Goal: Transaction & Acquisition: Purchase product/service

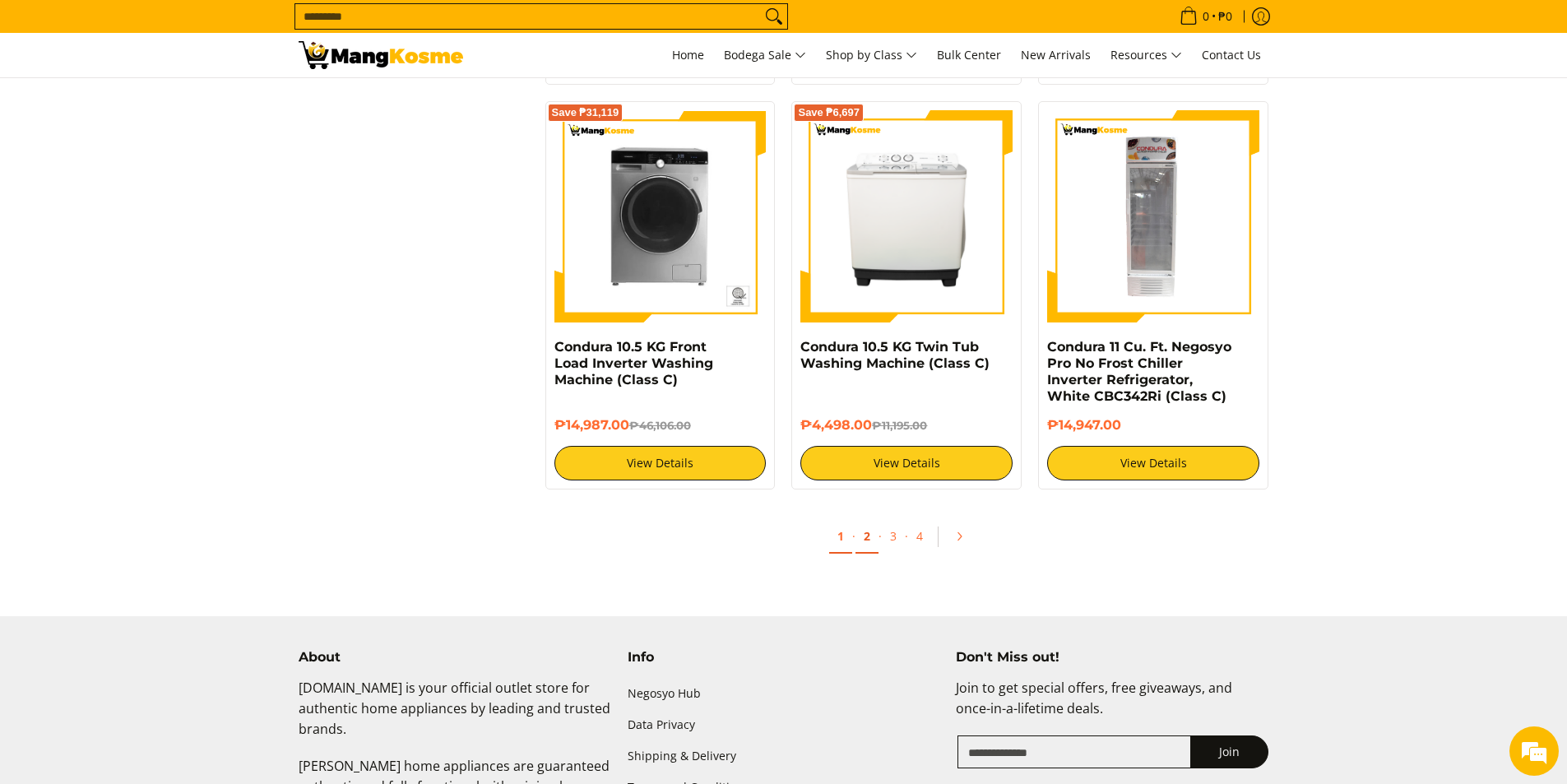
click at [865, 539] on link "2" at bounding box center [866, 537] width 23 height 34
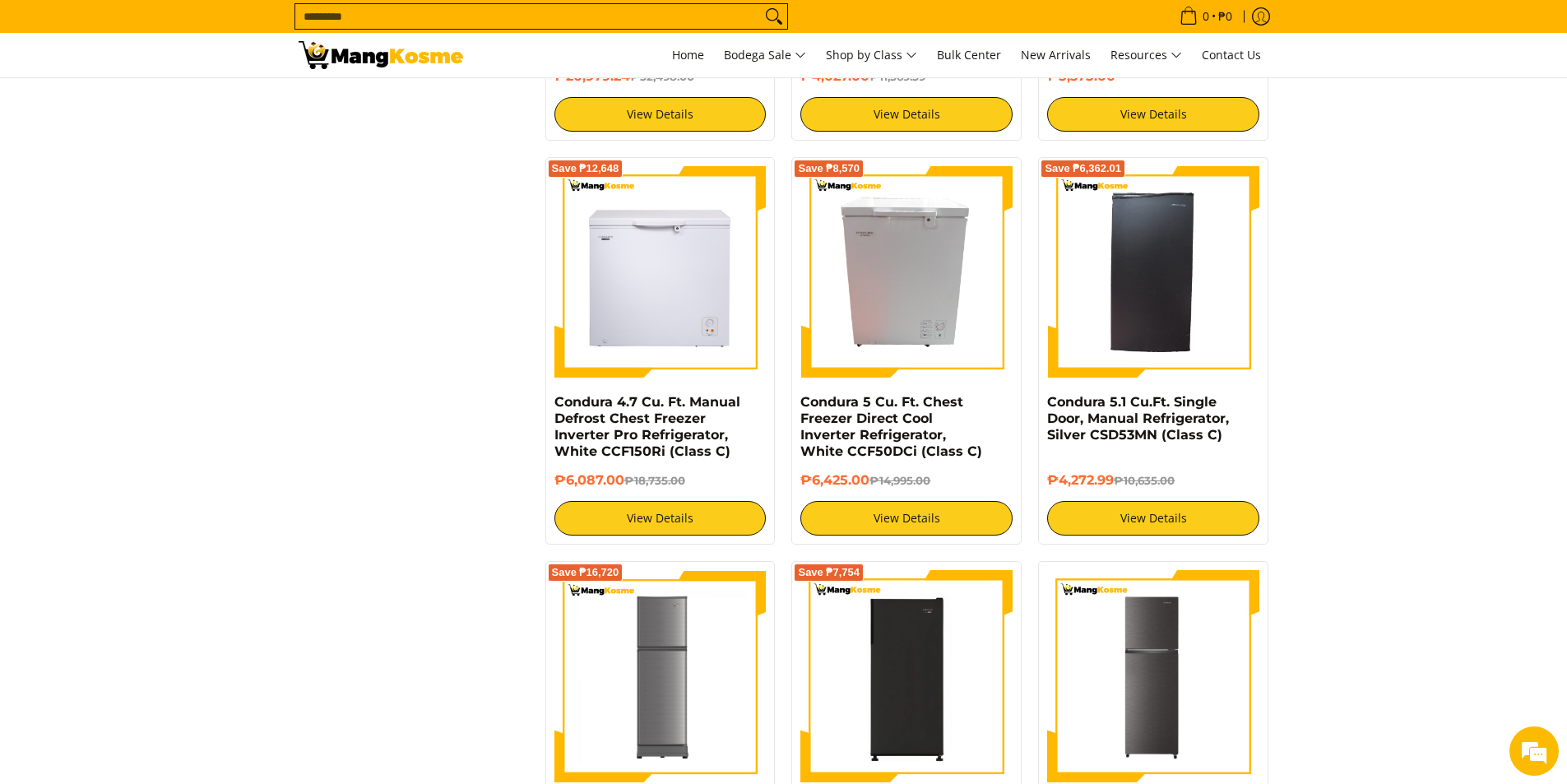
scroll to position [2138, 0]
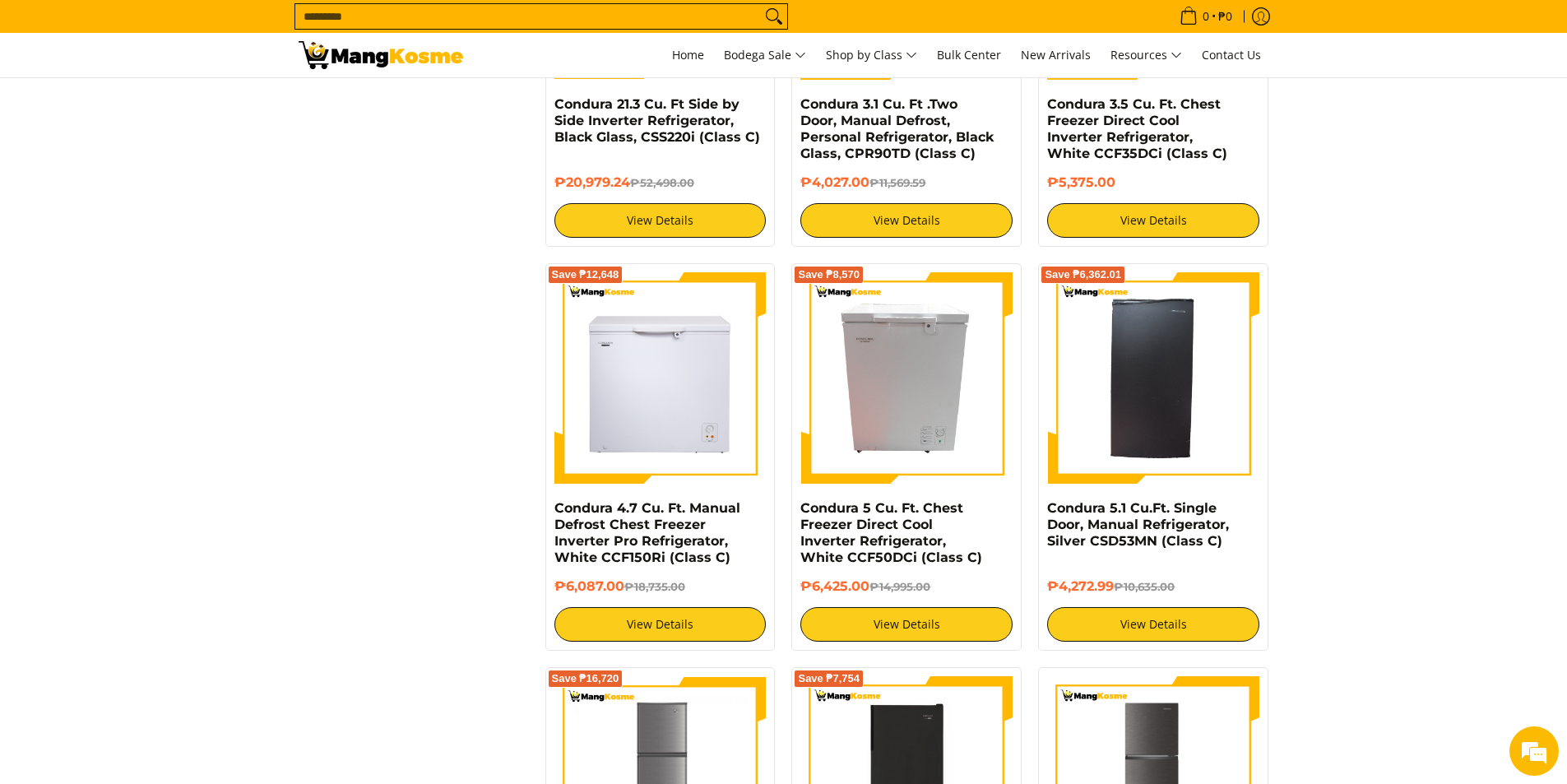
click at [476, 16] on input "Search..." at bounding box center [527, 16] width 465 height 25
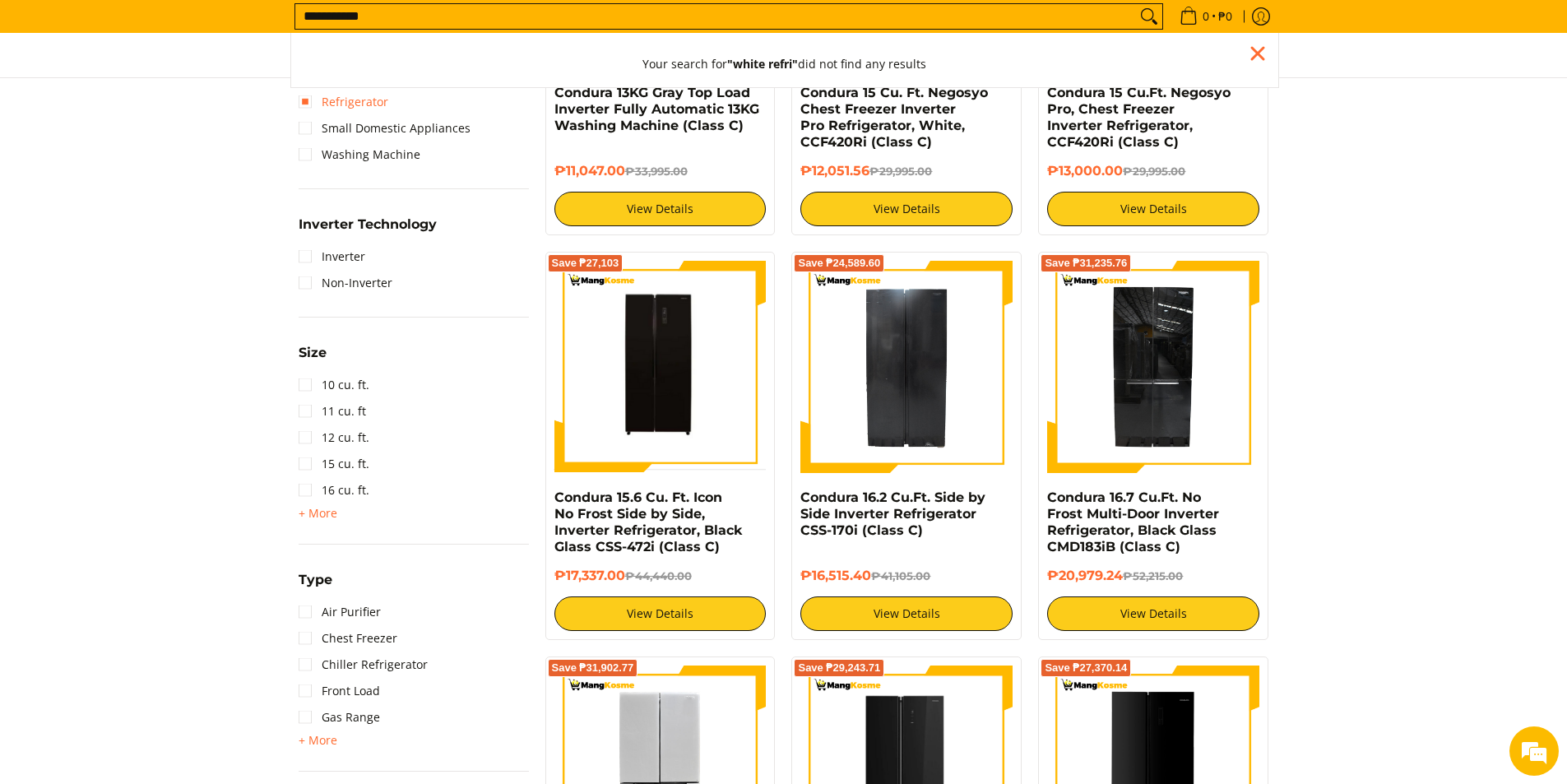
scroll to position [929, 0]
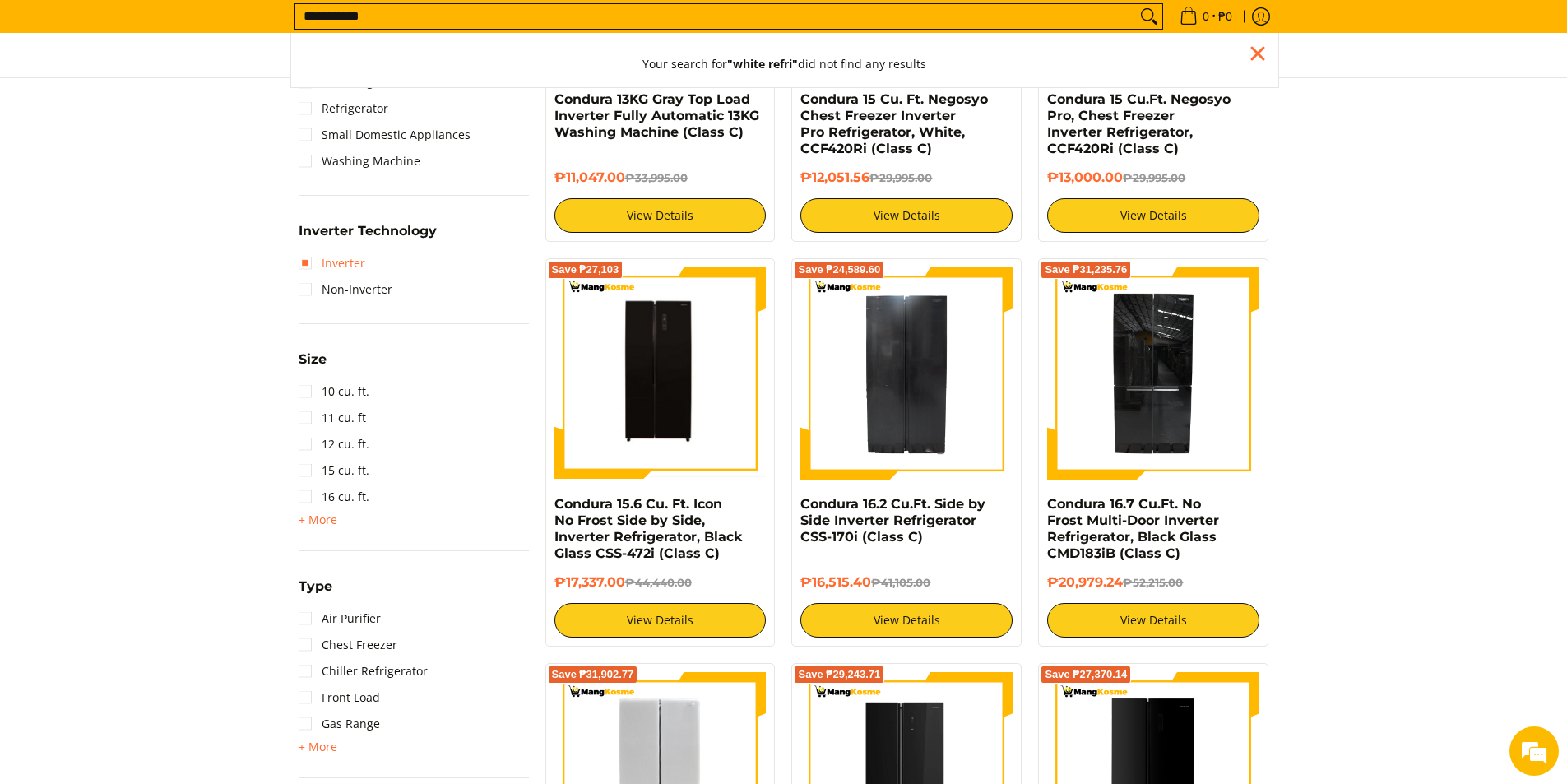
type input "**********"
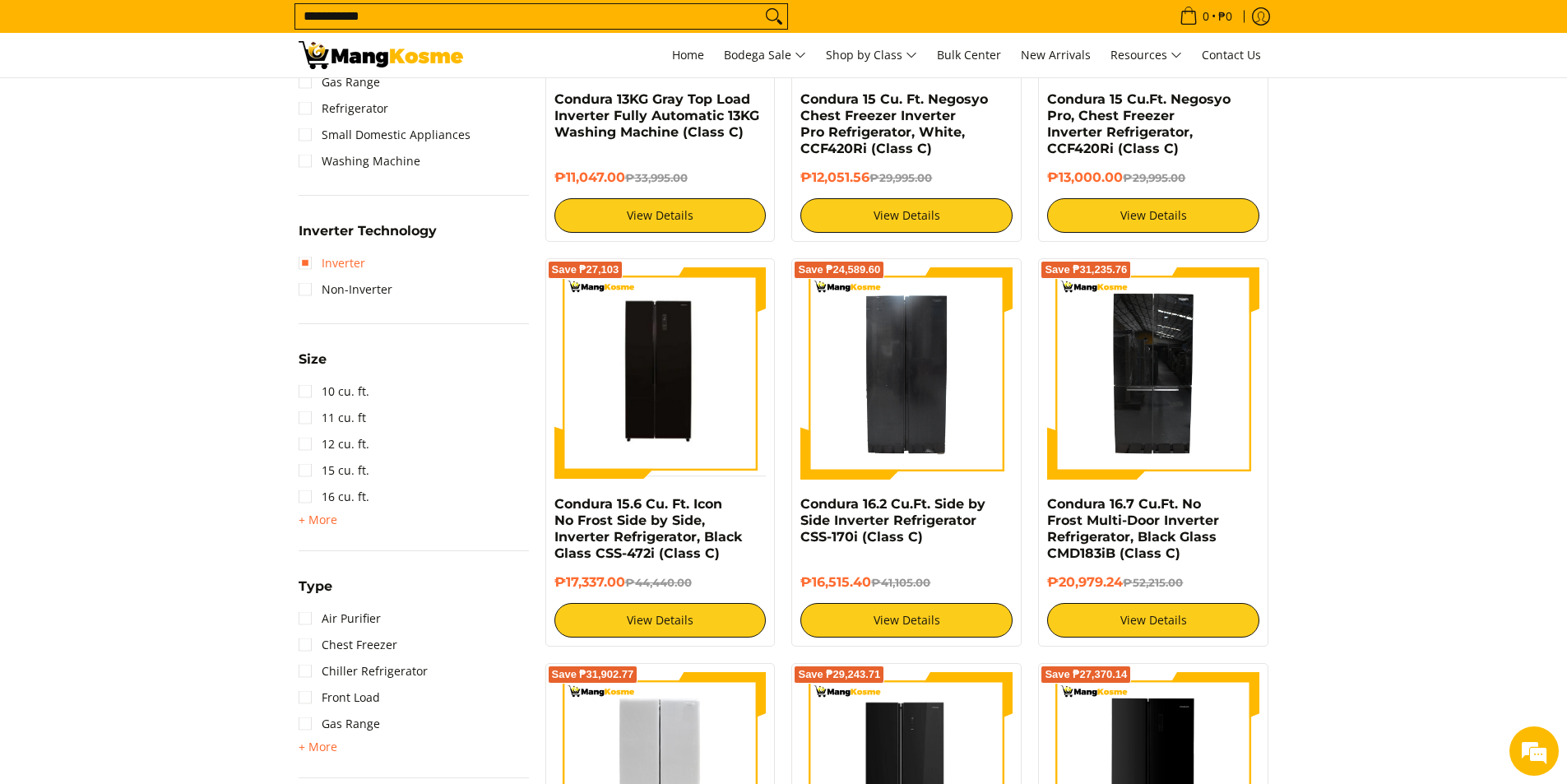
click at [301, 271] on link "Inverter" at bounding box center [332, 263] width 67 height 26
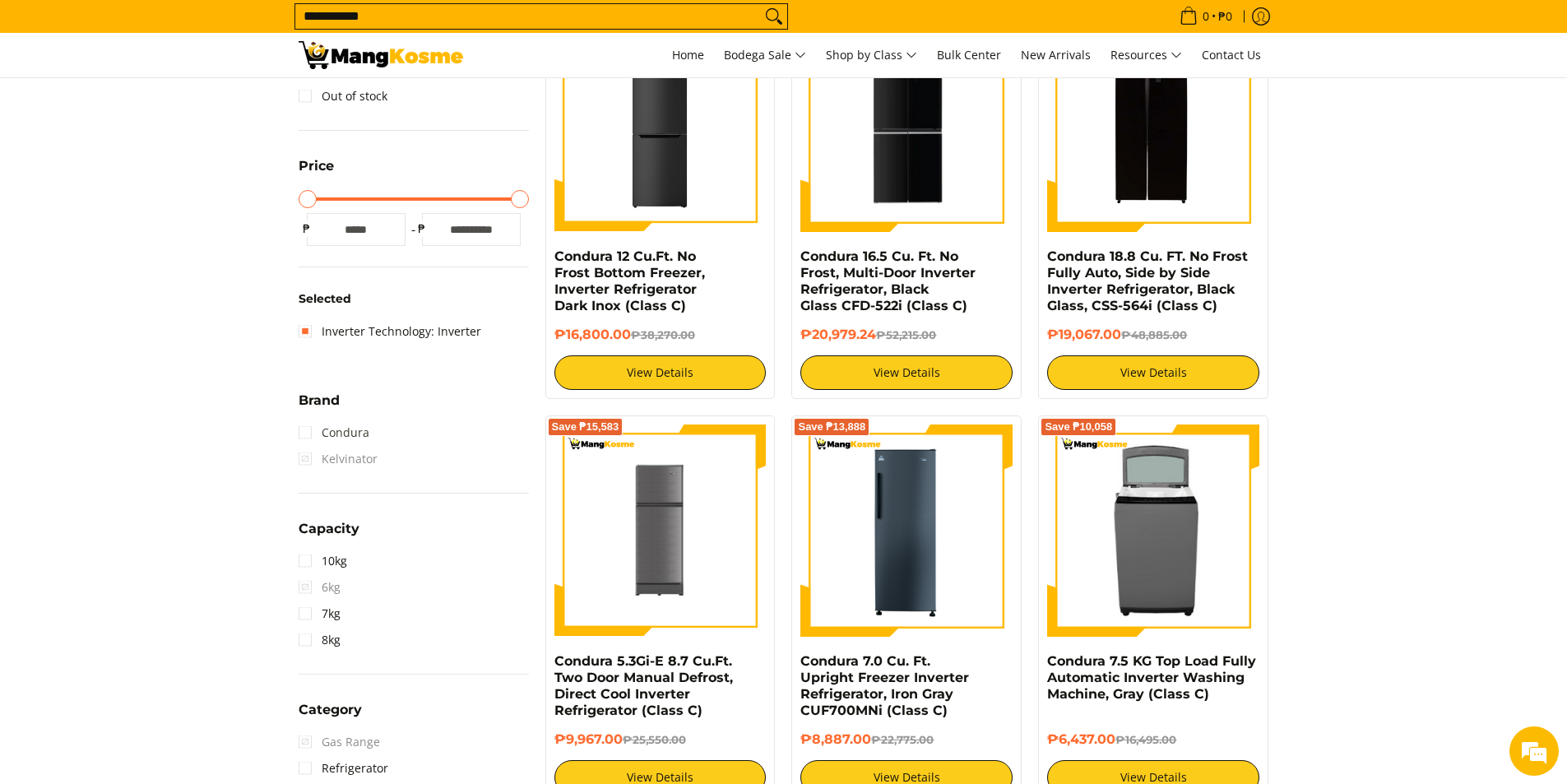
scroll to position [396, 0]
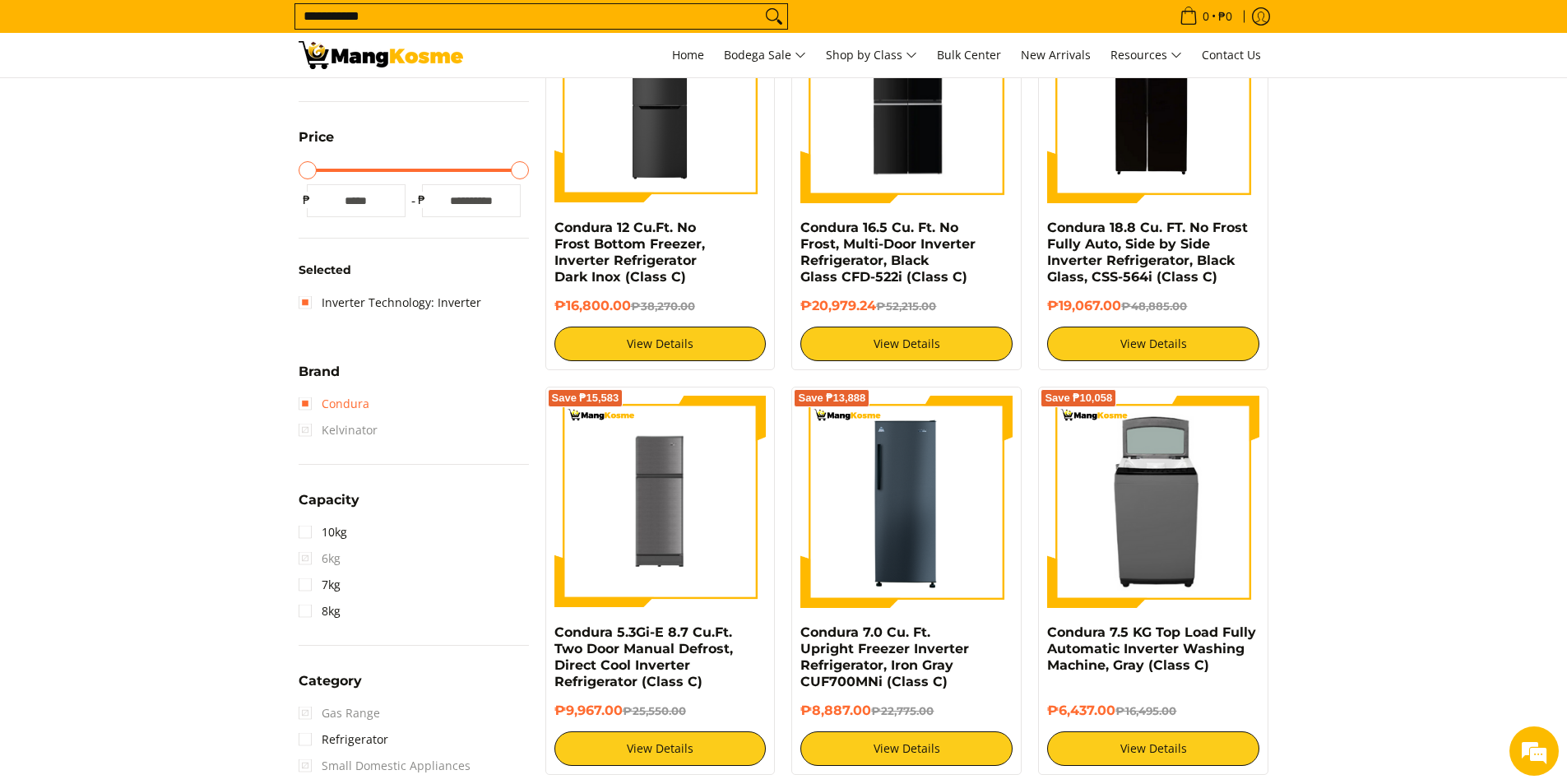
click at [303, 405] on link "Condura" at bounding box center [334, 404] width 71 height 26
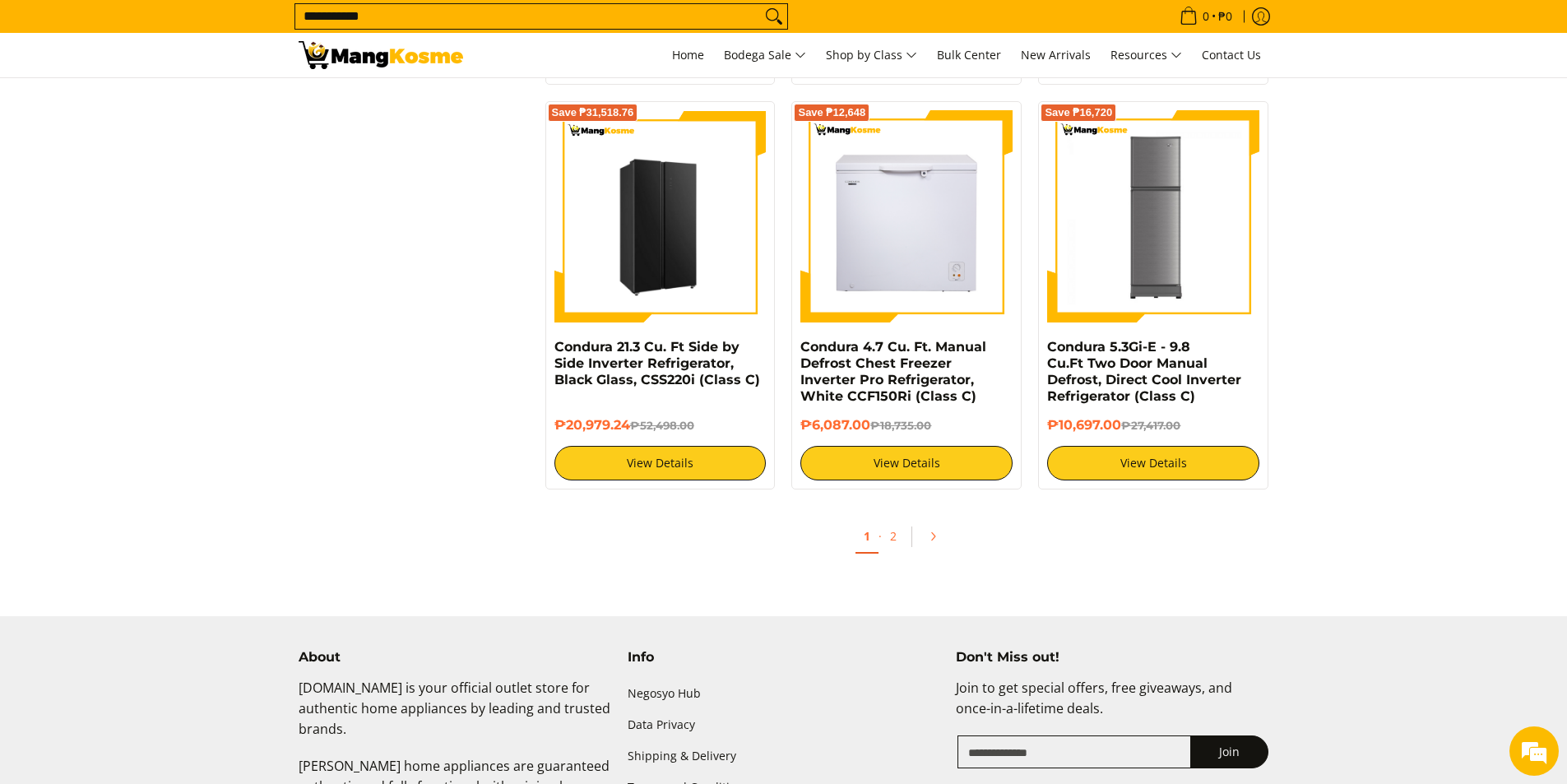
scroll to position [3289, 0]
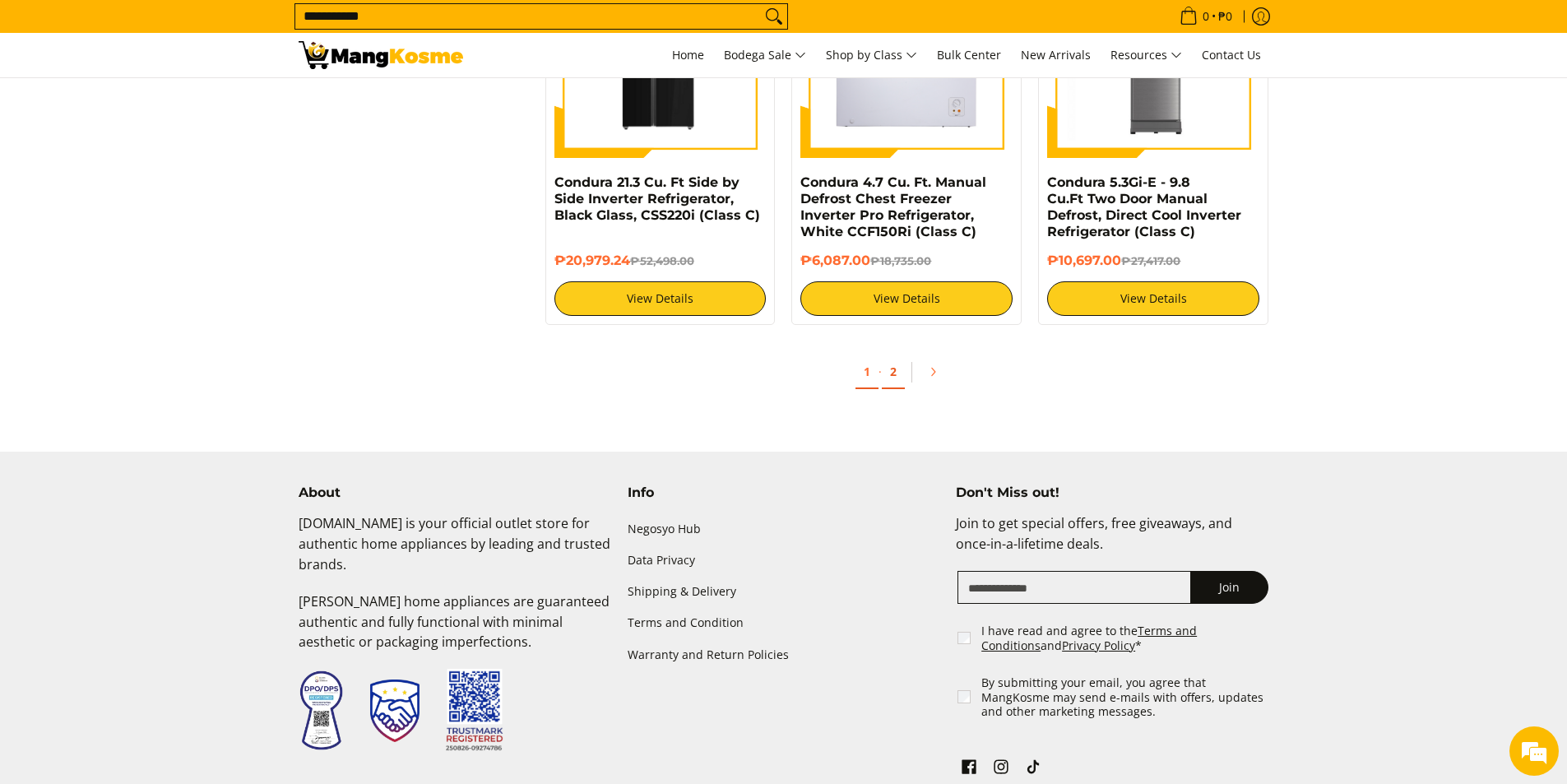
click at [892, 355] on link "2" at bounding box center [893, 372] width 23 height 34
